Goal: Information Seeking & Learning: Understand process/instructions

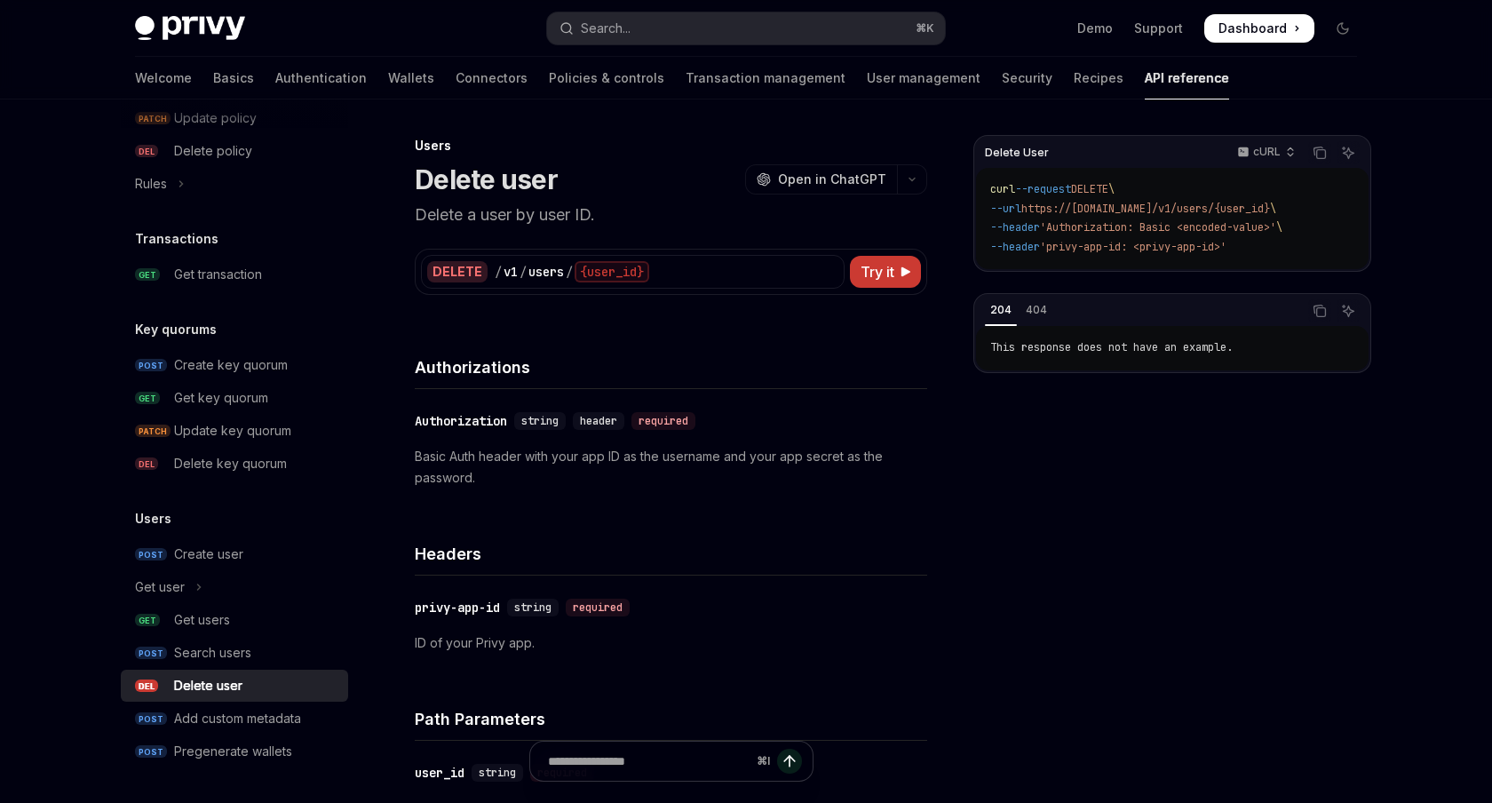
click at [218, 692] on div "Delete user" at bounding box center [208, 685] width 68 height 21
click at [867, 69] on link "User management" at bounding box center [924, 78] width 114 height 43
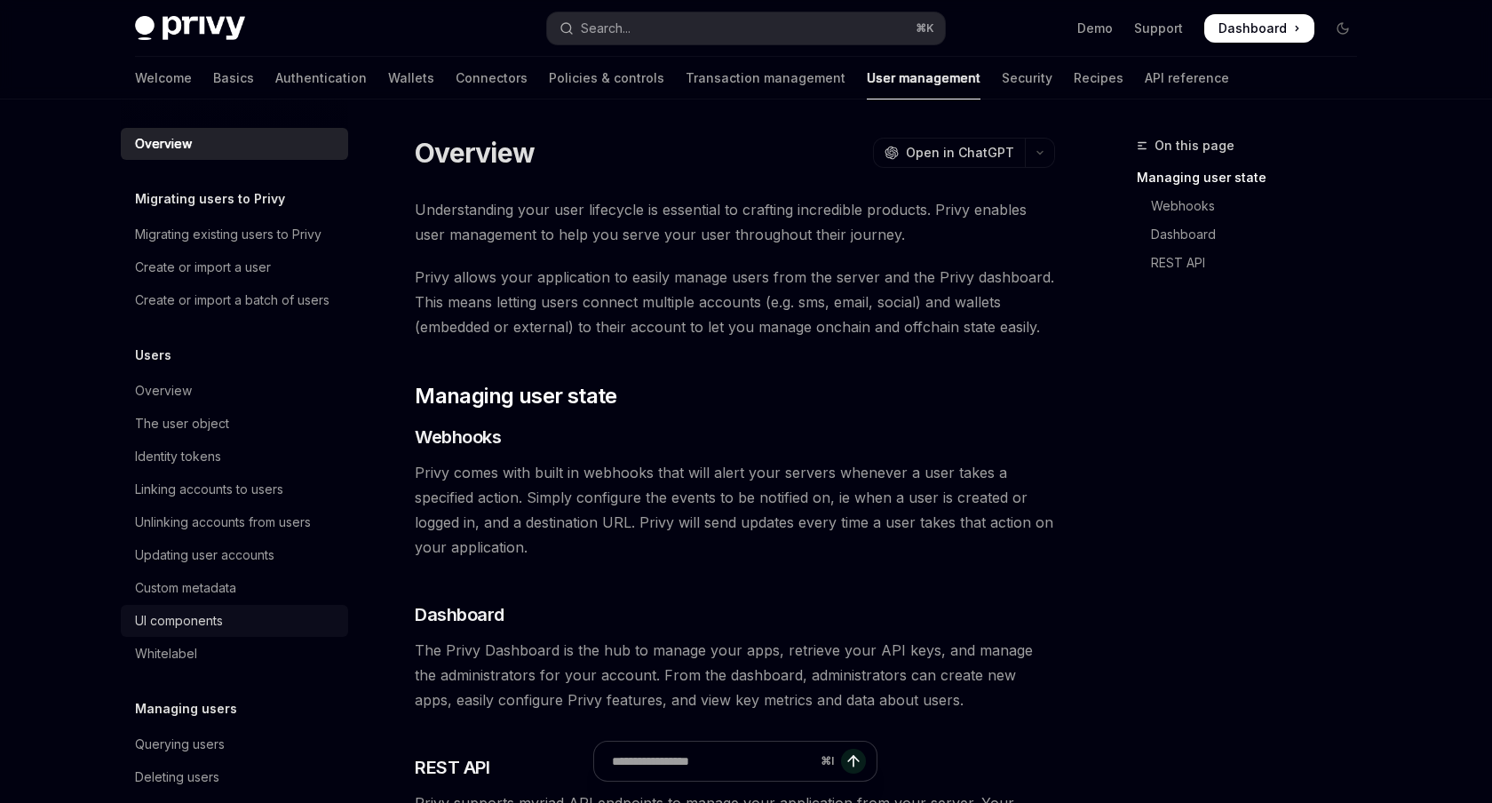
scroll to position [215, 0]
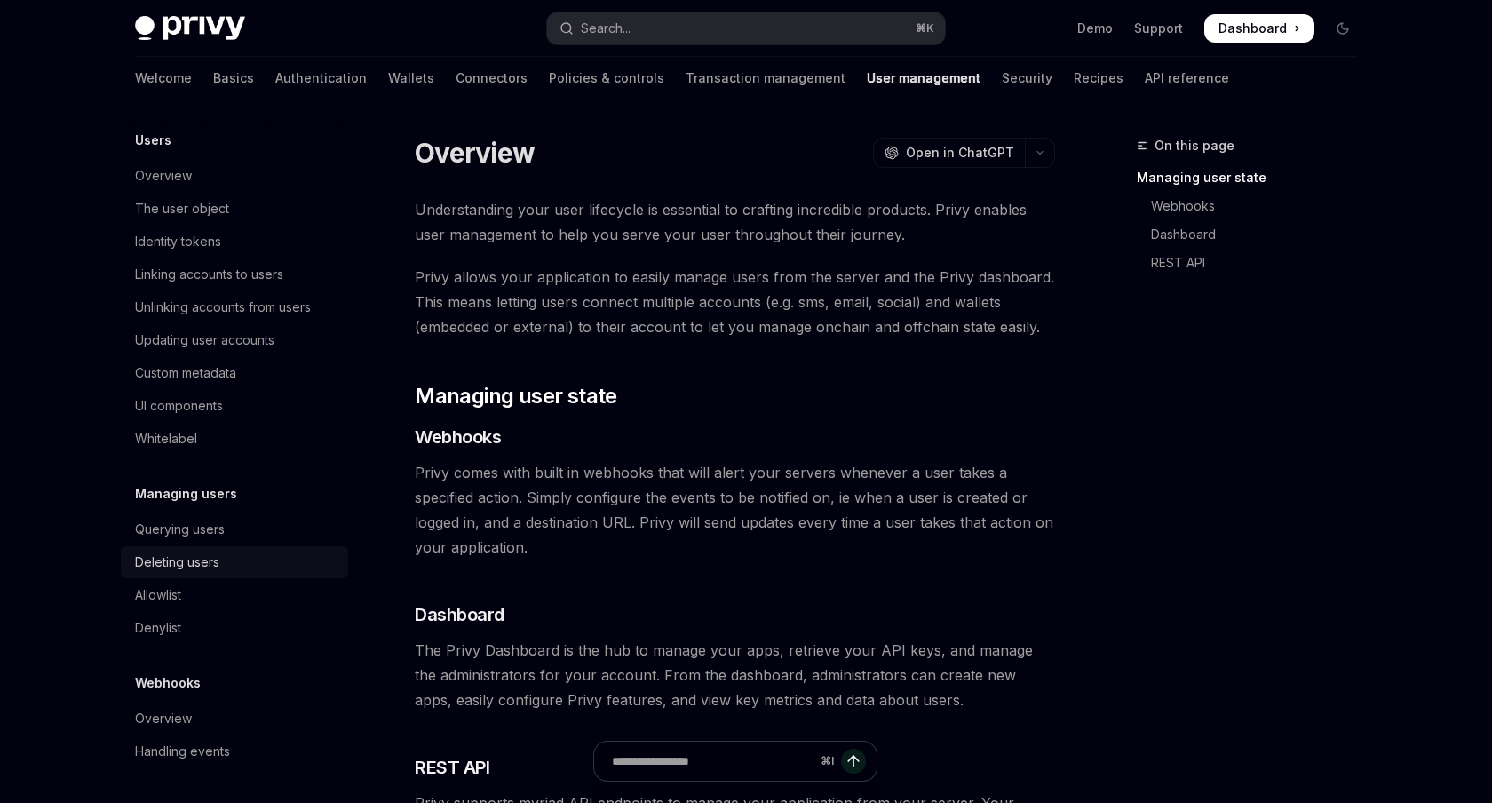
click at [195, 557] on div "Deleting users" at bounding box center [177, 562] width 84 height 21
type textarea "*"
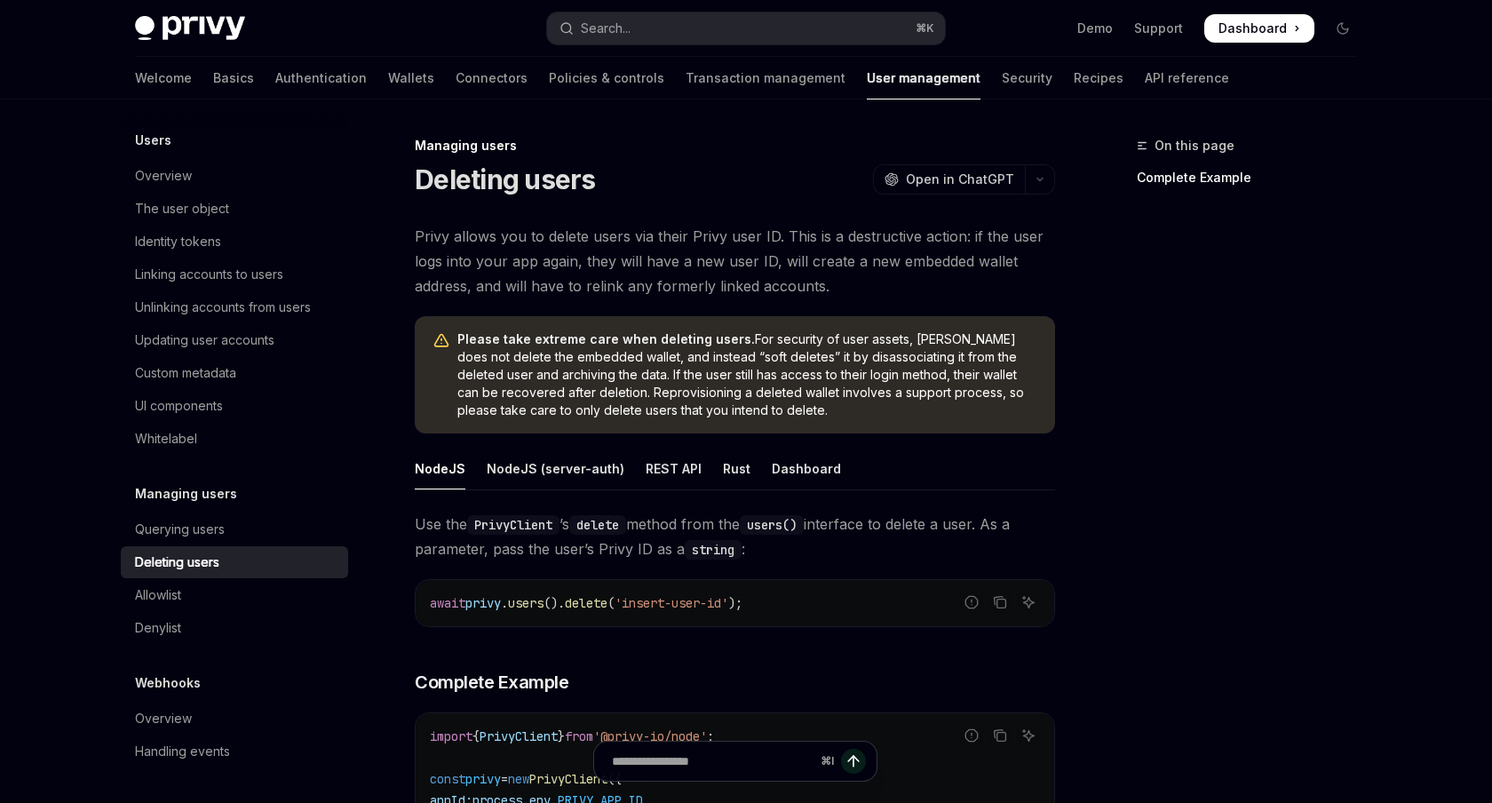
click at [1267, 291] on div "On this page Complete Example" at bounding box center [1236, 469] width 270 height 668
